Goal: Information Seeking & Learning: Learn about a topic

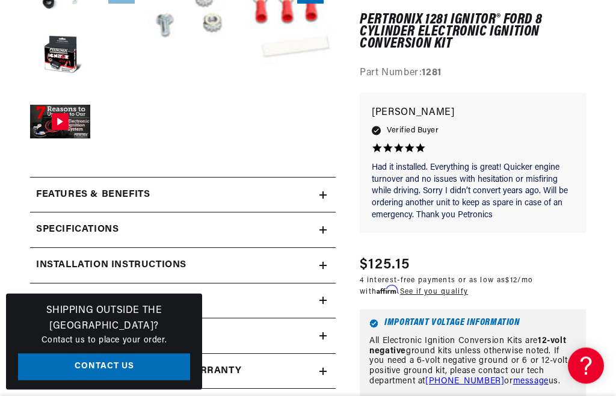
scroll to position [356, 0]
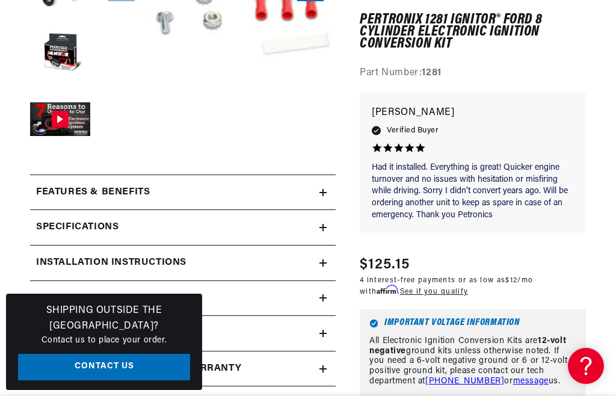
click at [329, 190] on summary "Features & Benefits" at bounding box center [183, 192] width 306 height 35
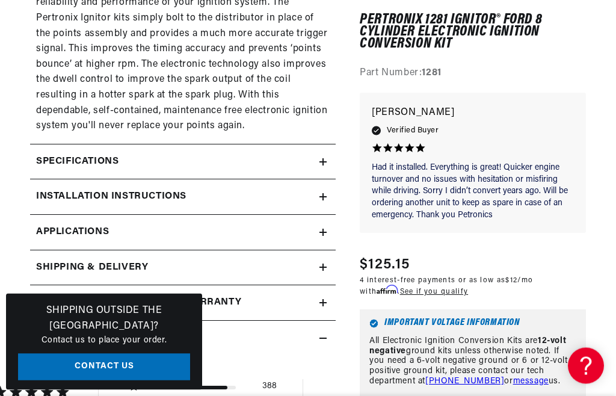
scroll to position [1034, 0]
click at [328, 179] on summary "Installation instructions" at bounding box center [183, 196] width 306 height 35
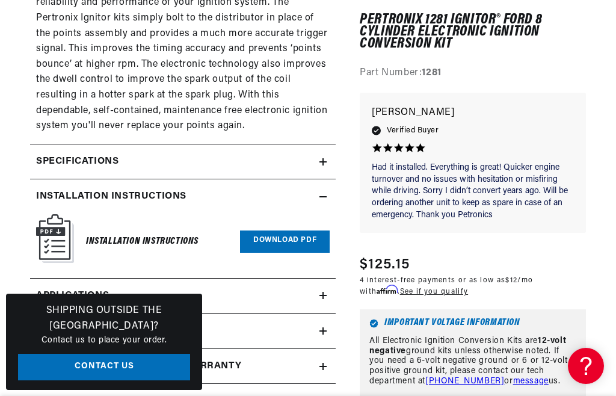
click at [306, 231] on link "Download PDF" at bounding box center [285, 242] width 90 height 22
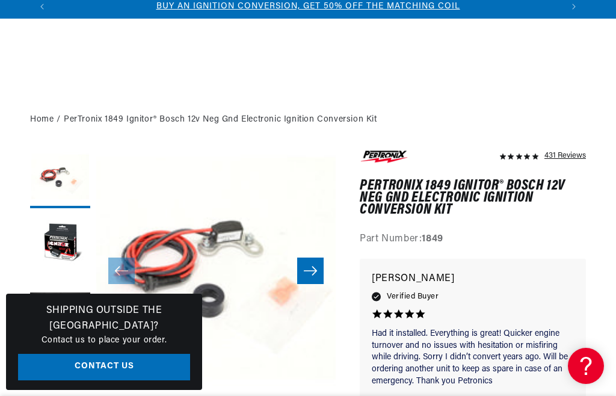
click at [84, 243] on button "Load image 2 in gallery view" at bounding box center [60, 244] width 60 height 60
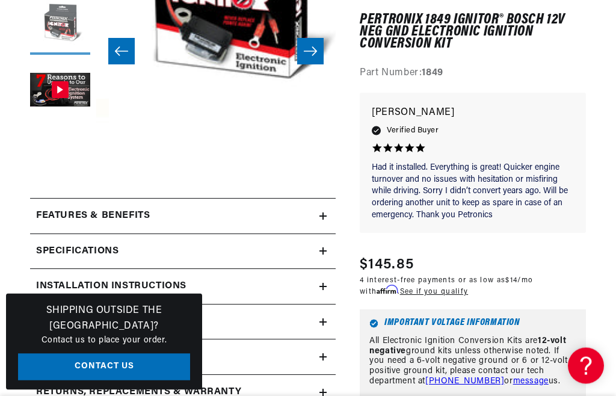
scroll to position [252, 0]
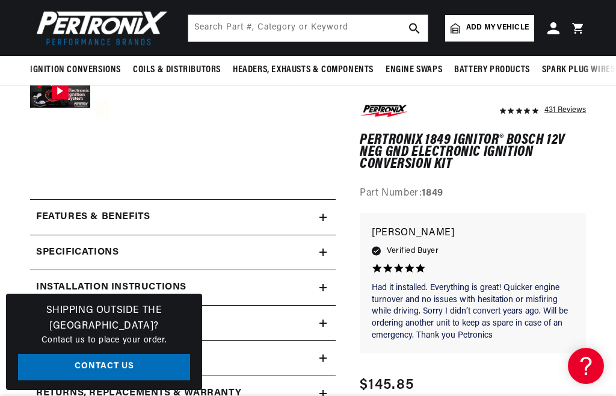
click at [336, 249] on summary "Specifications" at bounding box center [183, 252] width 306 height 35
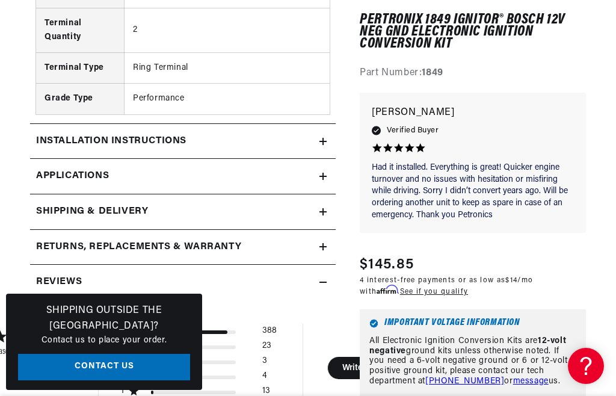
scroll to position [0, 0]
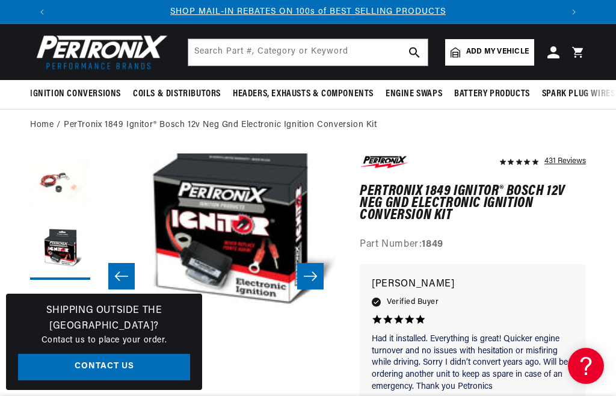
click at [85, 323] on button "Open media 2 in modal" at bounding box center [85, 323] width 0 height 0
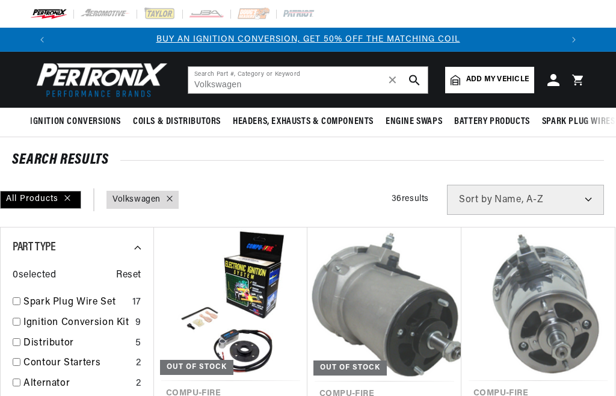
select select "title"
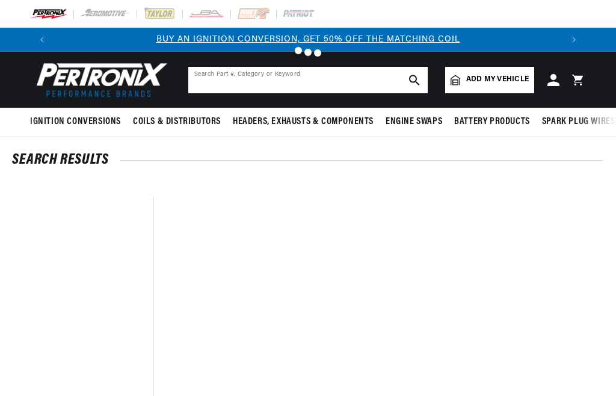
click at [400, 72] on input "text" at bounding box center [308, 80] width 240 height 26
type input "Volkswagen"
select select "title"
